Goal: Task Accomplishment & Management: Manage account settings

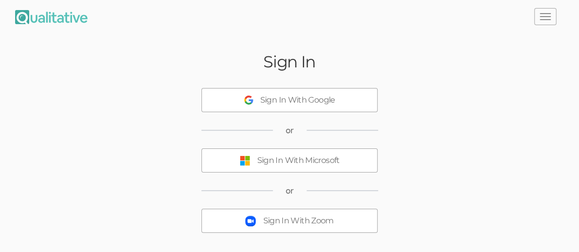
click at [293, 162] on div "Sign In With Microsoft" at bounding box center [298, 161] width 83 height 12
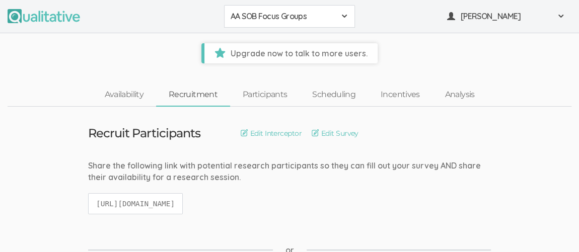
click at [341, 15] on span at bounding box center [344, 16] width 8 height 8
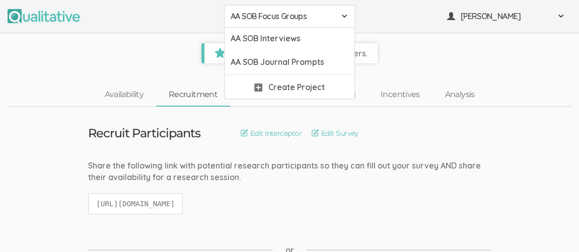
click at [395, 29] on div "AA SOB Focus Groups AA SOB Focus Groups AA SOB Interviews AA SOB Journal Prompt…" at bounding box center [289, 16] width 579 height 33
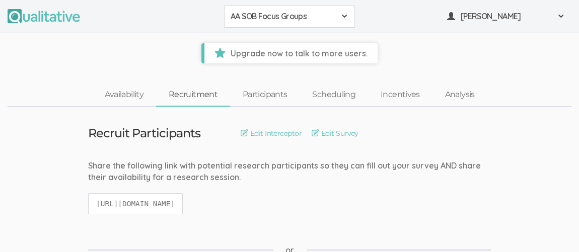
click at [341, 18] on span at bounding box center [344, 16] width 8 height 8
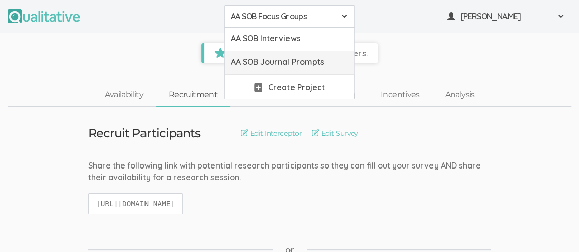
click at [321, 63] on span "AA SOB Journal Prompts" at bounding box center [290, 62] width 118 height 12
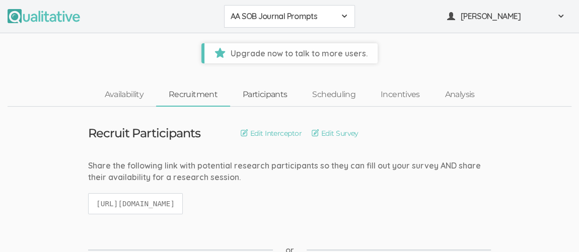
click at [268, 97] on link "Participants" at bounding box center [264, 95] width 69 height 22
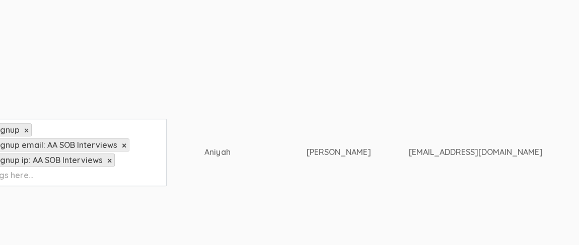
scroll to position [442, 29]
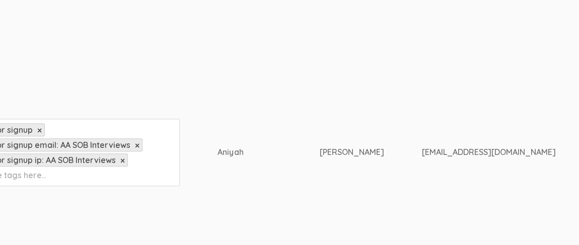
click at [477, 196] on td "[EMAIL_ADDRESS][DOMAIN_NAME]" at bounding box center [540, 153] width 236 height 234
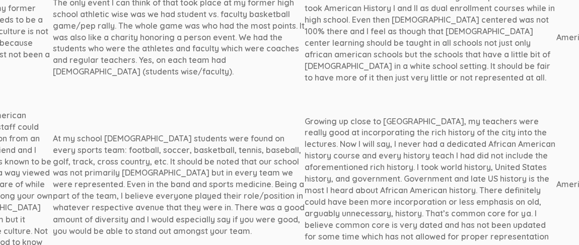
scroll to position [739, 1256]
